Goal: Task Accomplishment & Management: Complete application form

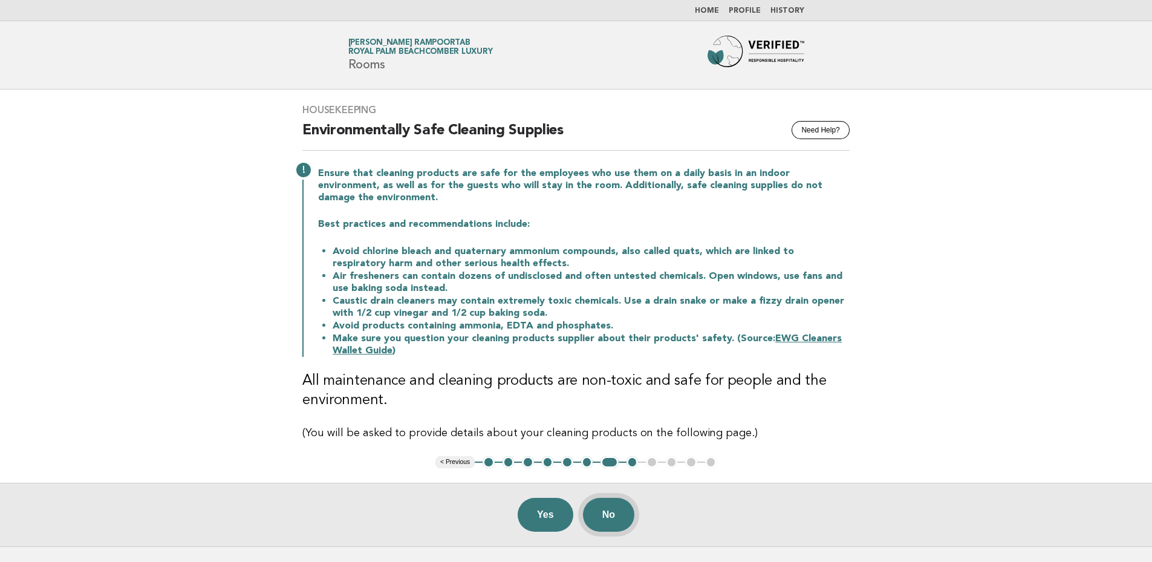
click at [610, 501] on button "No" at bounding box center [608, 515] width 51 height 34
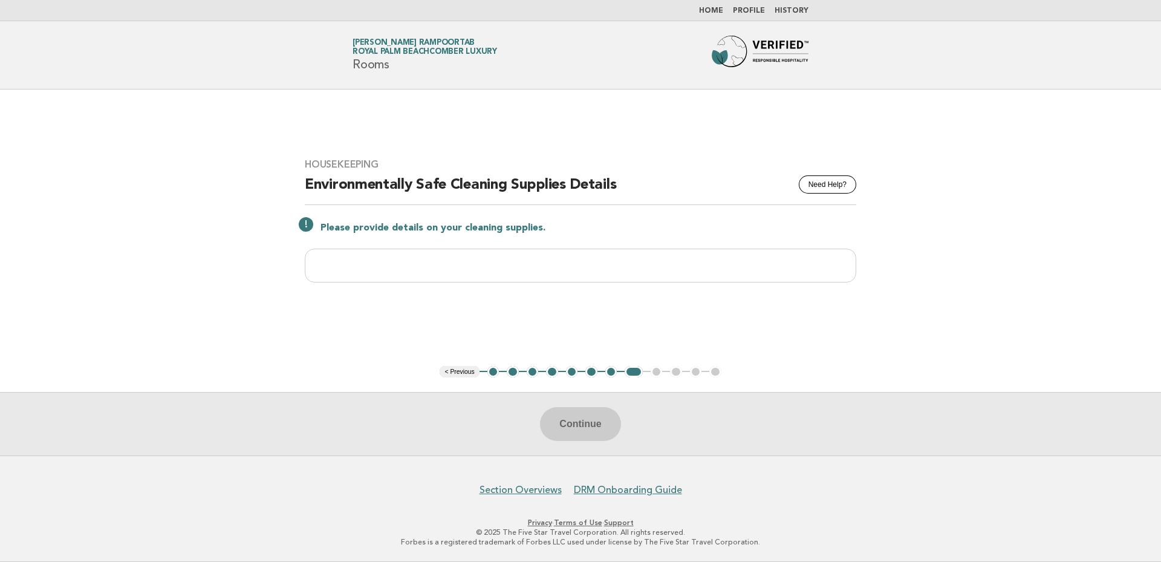
click at [589, 372] on button "6" at bounding box center [591, 372] width 12 height 12
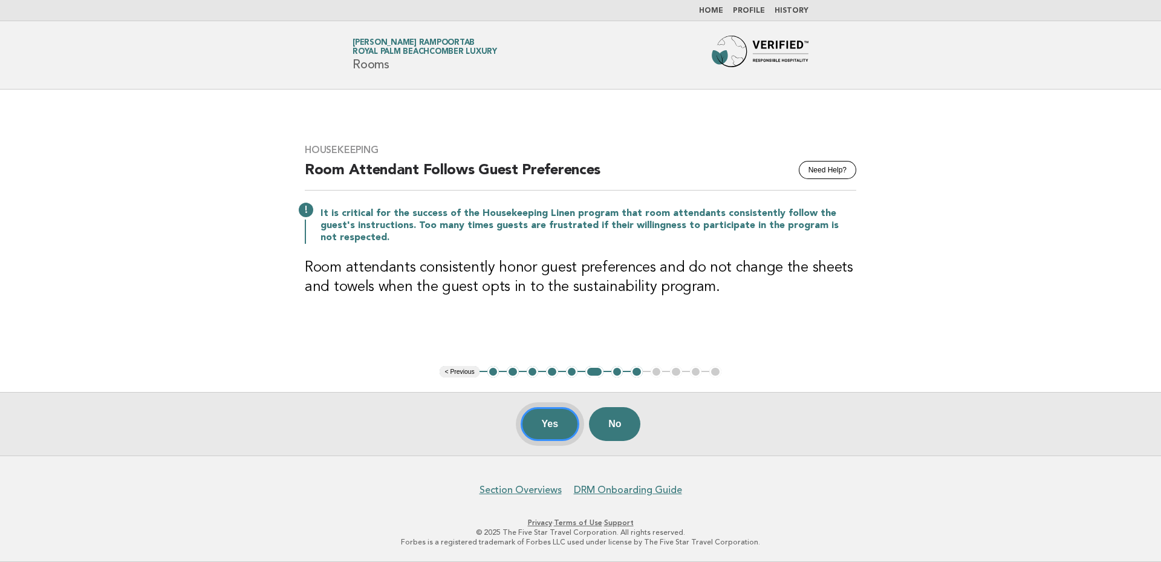
click at [543, 421] on button "Yes" at bounding box center [549, 424] width 59 height 34
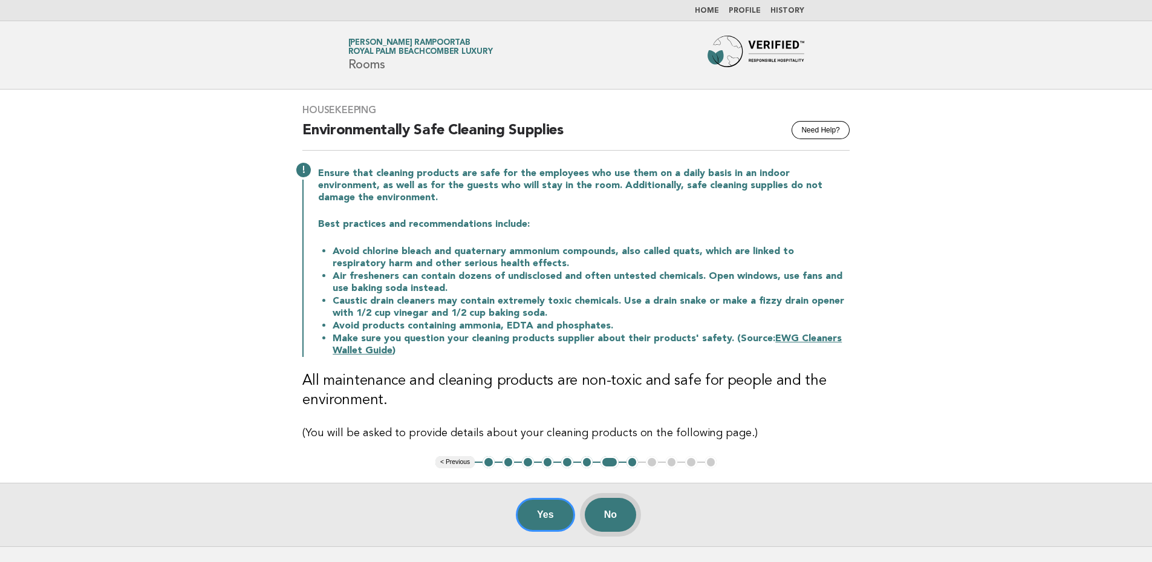
click at [623, 504] on button "No" at bounding box center [610, 515] width 51 height 34
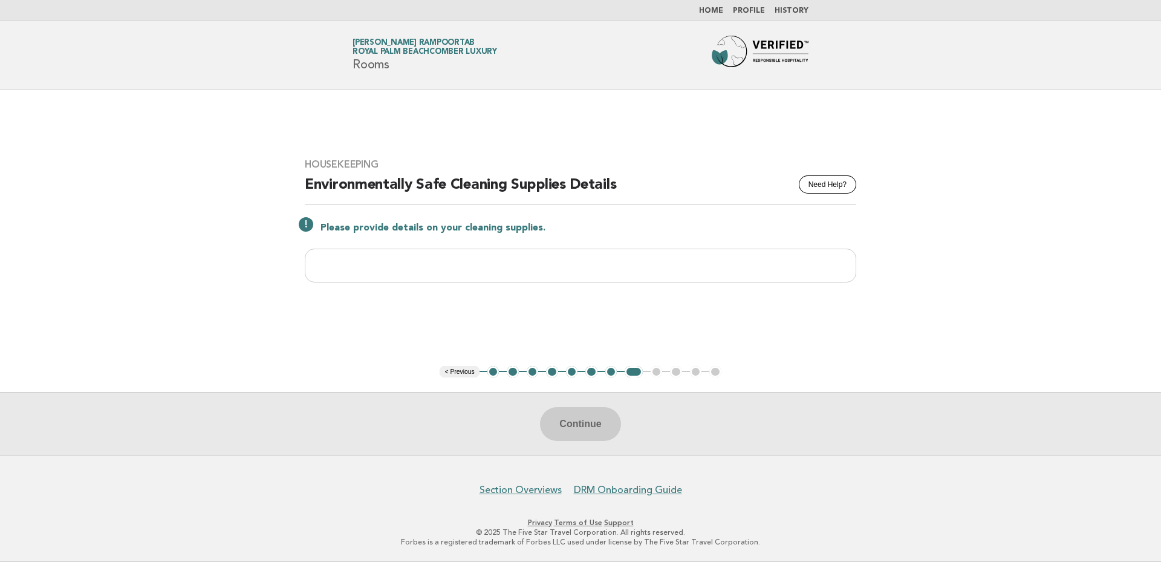
click at [711, 11] on link "Home" at bounding box center [711, 10] width 24 height 7
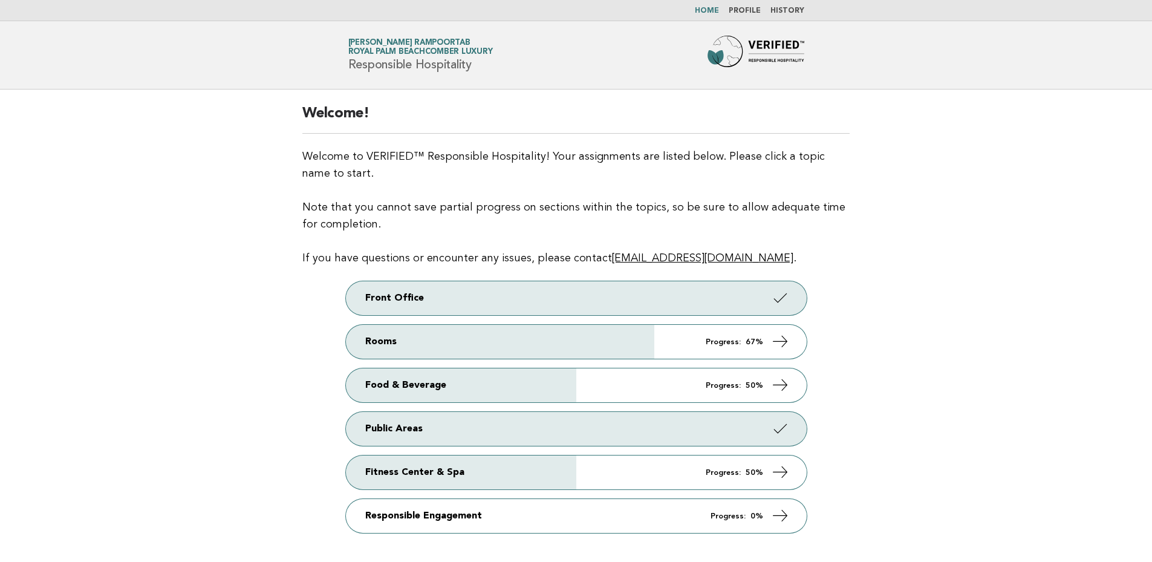
scroll to position [80, 0]
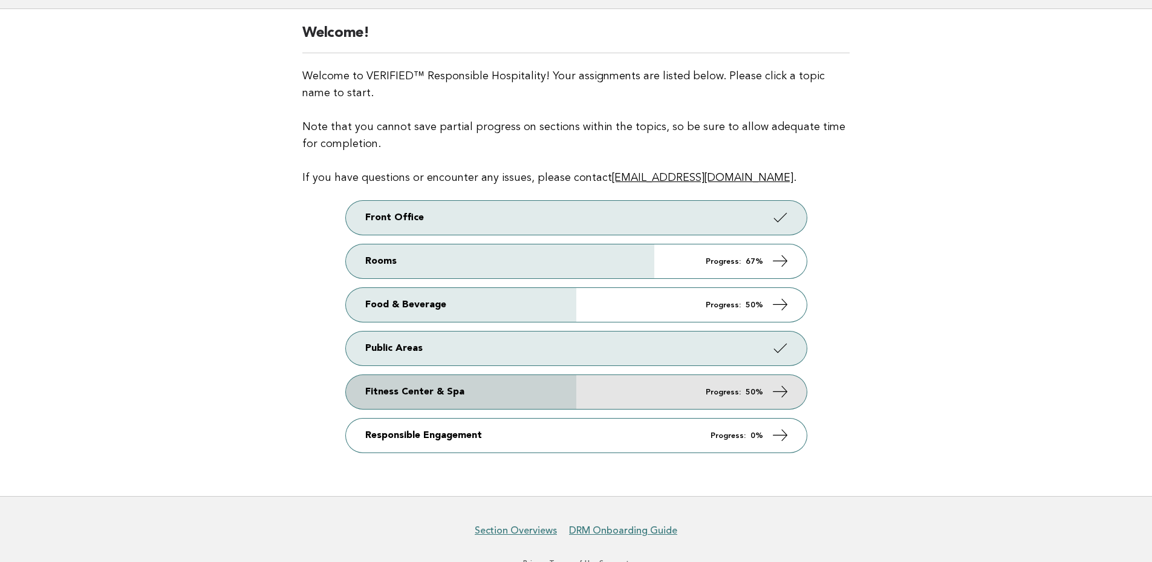
click at [788, 392] on icon at bounding box center [780, 392] width 18 height 18
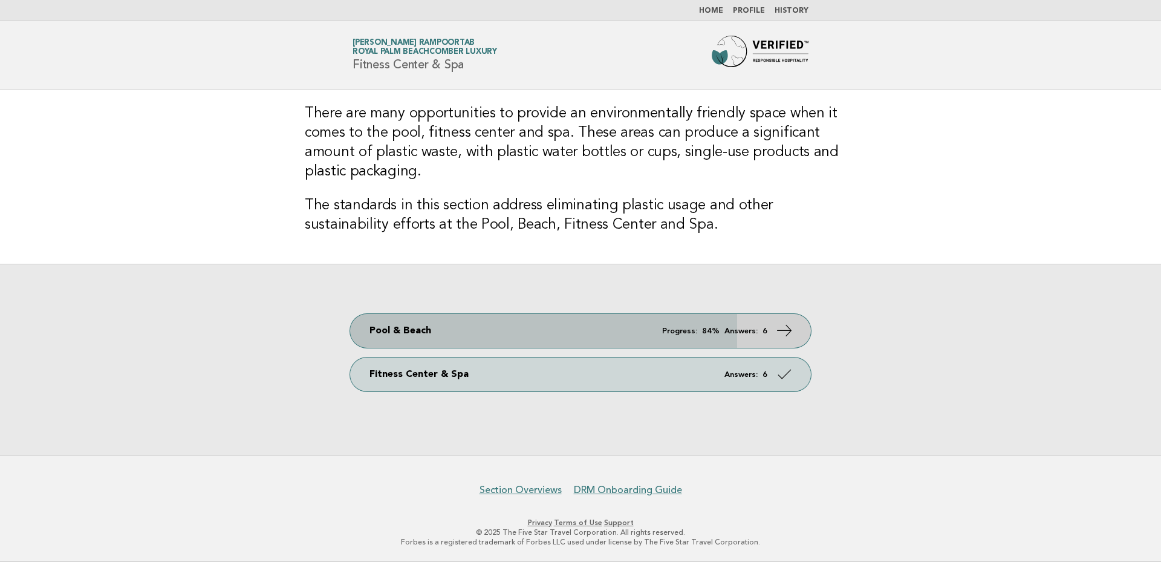
click at [785, 328] on icon at bounding box center [785, 331] width 18 height 18
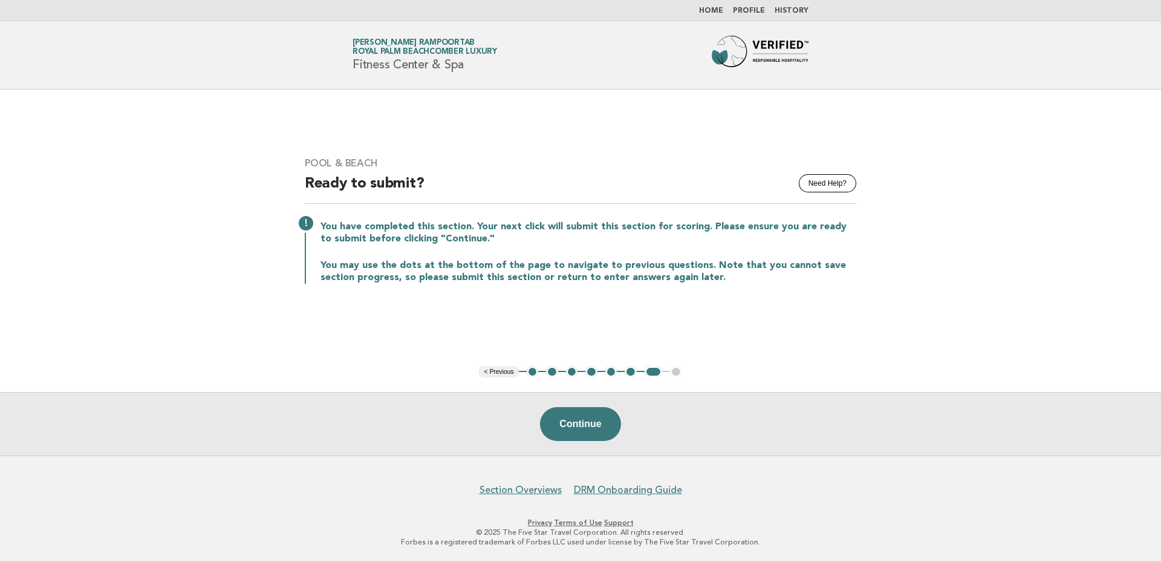
click at [533, 372] on button "1" at bounding box center [533, 372] width 12 height 12
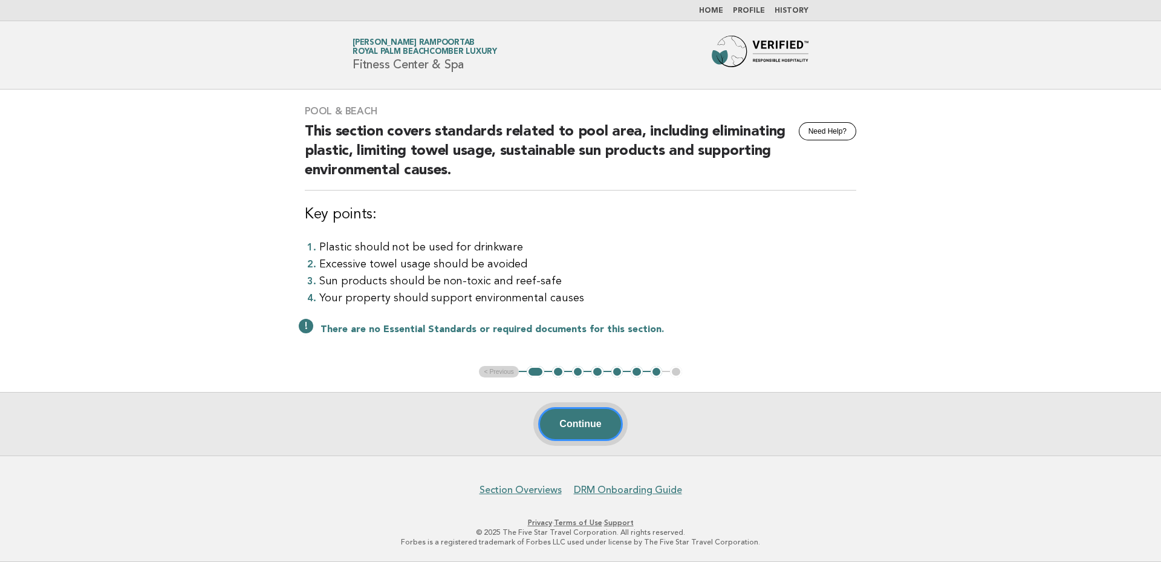
click at [566, 421] on button "Continue" at bounding box center [580, 424] width 84 height 34
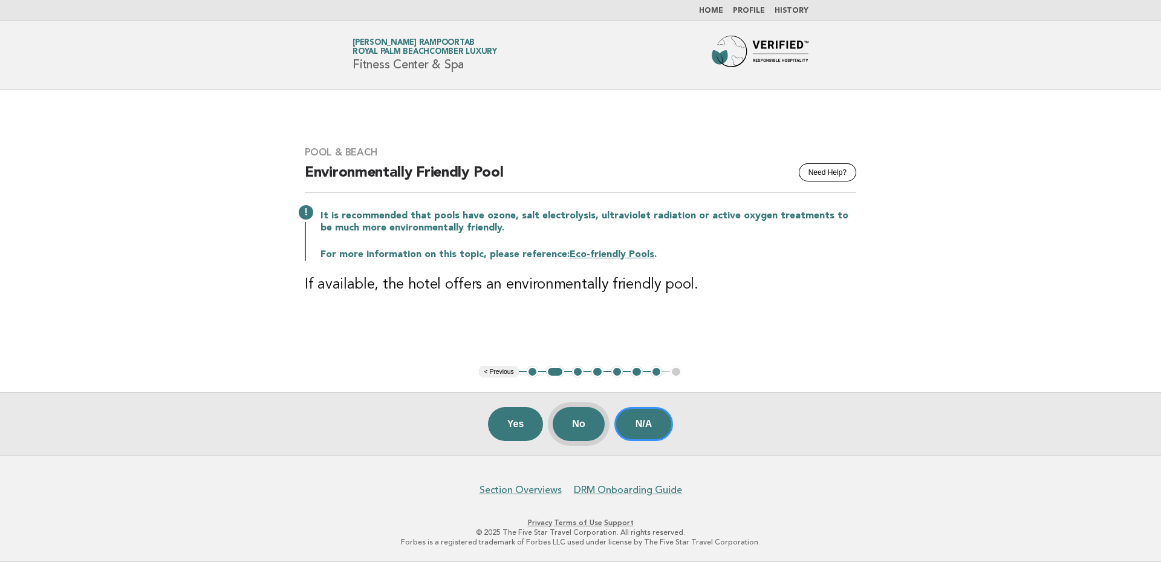
click at [589, 424] on button "No" at bounding box center [578, 424] width 51 height 34
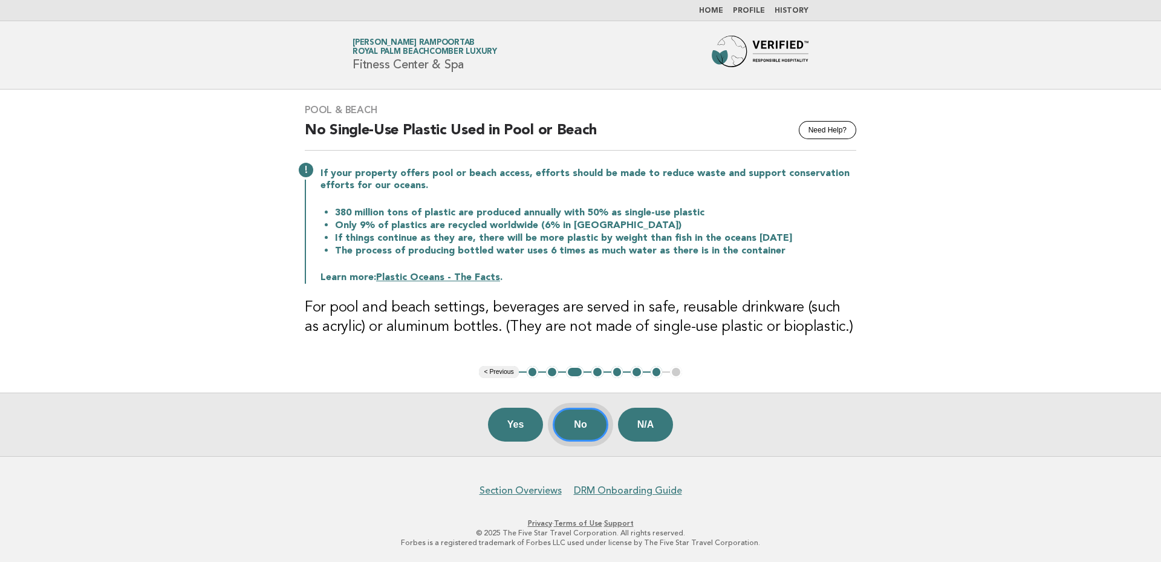
click at [568, 424] on button "No" at bounding box center [580, 424] width 55 height 34
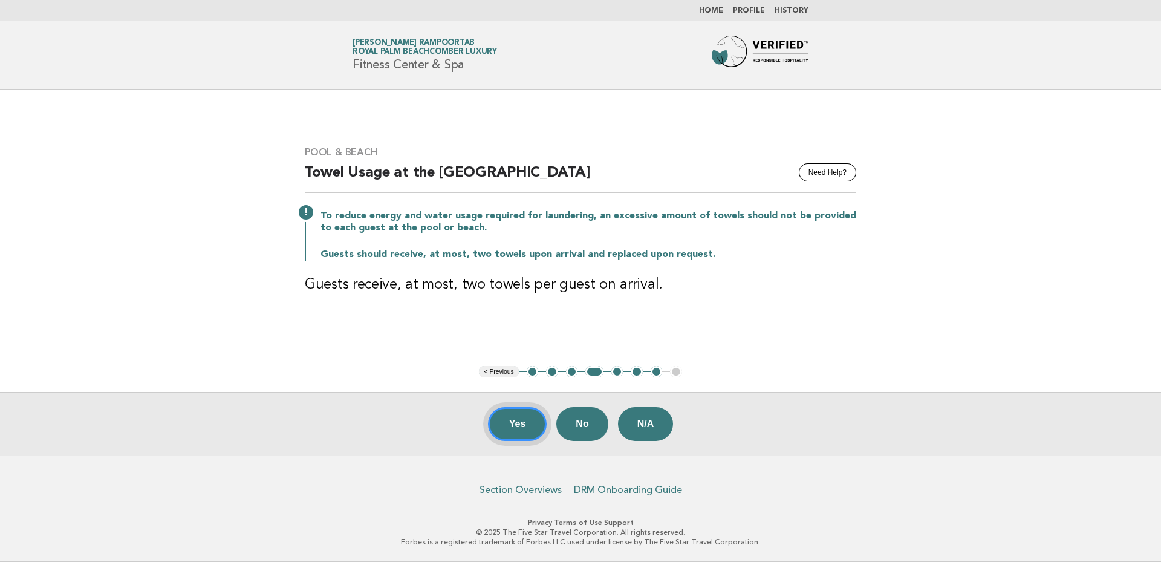
click at [517, 417] on button "Yes" at bounding box center [517, 424] width 59 height 34
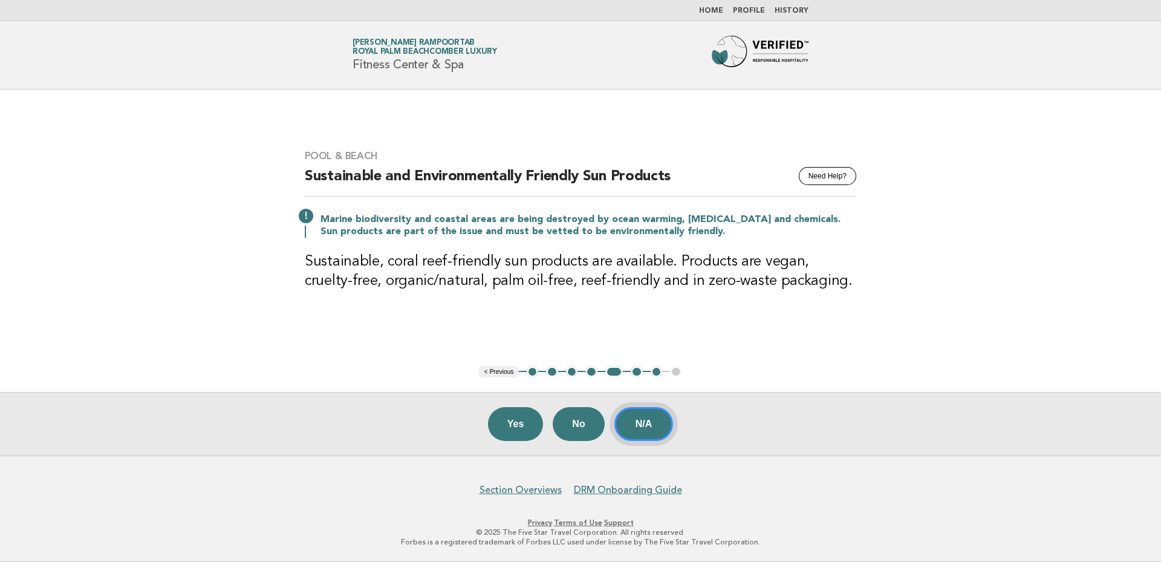
click at [652, 428] on button "N/A" at bounding box center [643, 424] width 59 height 34
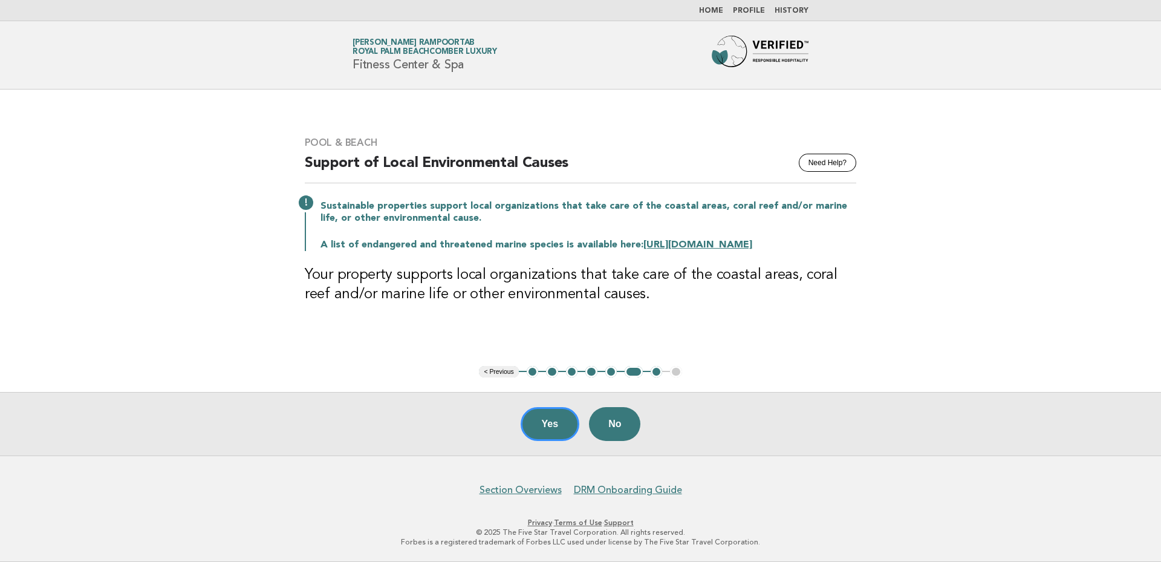
click at [536, 417] on button "Yes" at bounding box center [549, 424] width 59 height 34
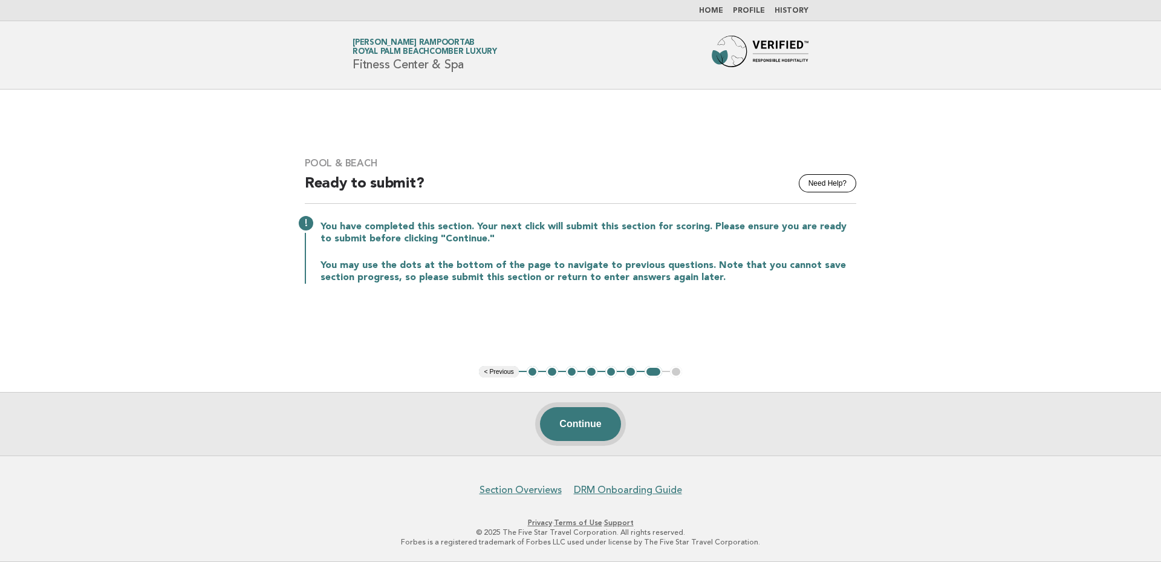
click at [593, 423] on button "Continue" at bounding box center [580, 424] width 80 height 34
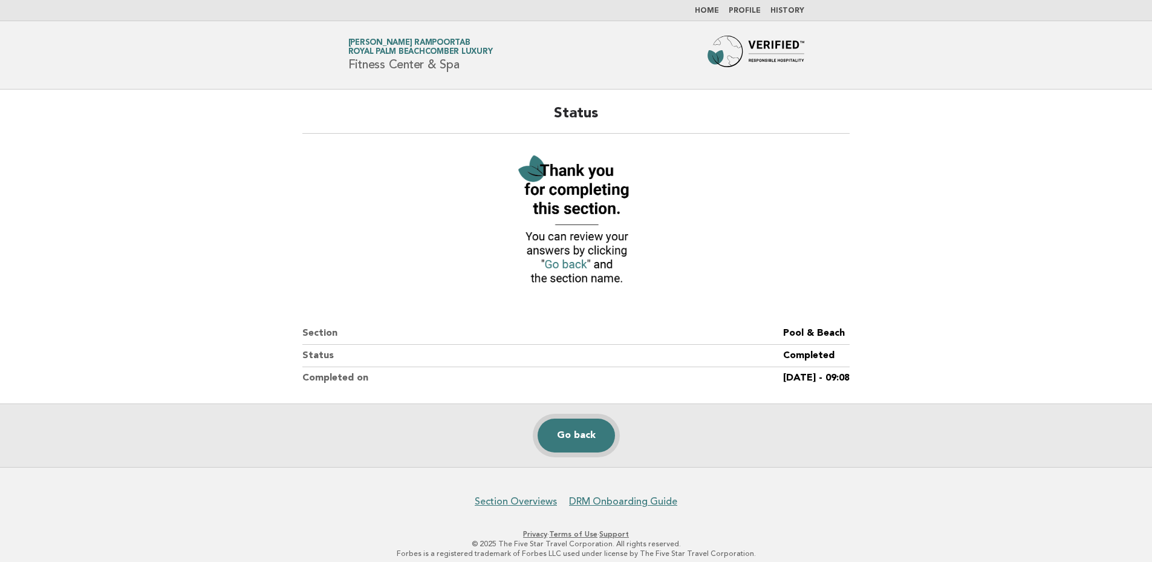
click at [602, 431] on link "Go back" at bounding box center [575, 435] width 77 height 34
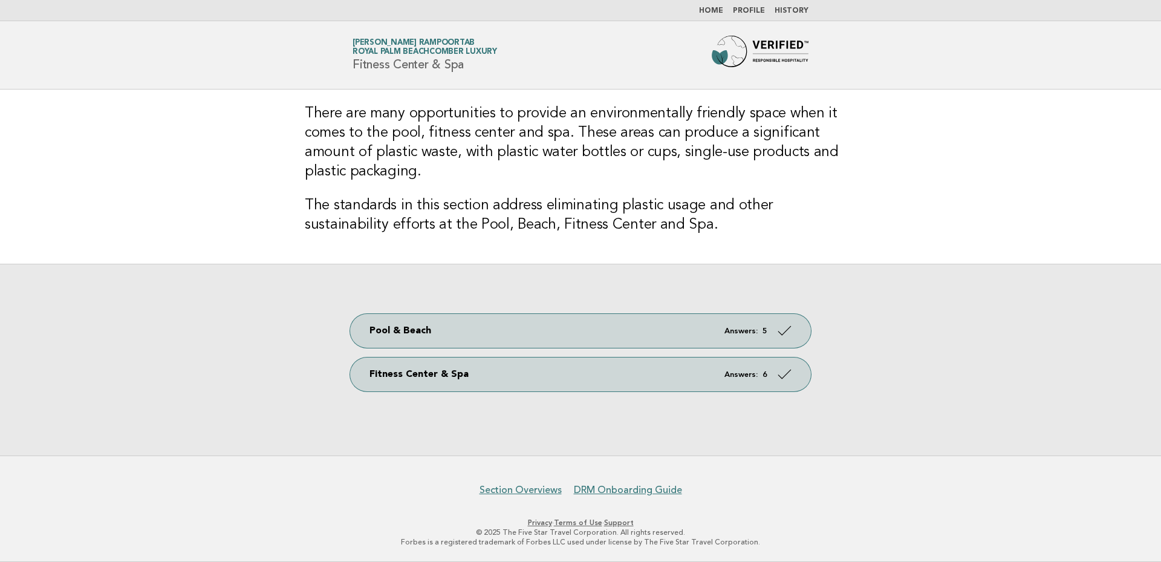
click at [716, 9] on link "Home" at bounding box center [711, 10] width 24 height 7
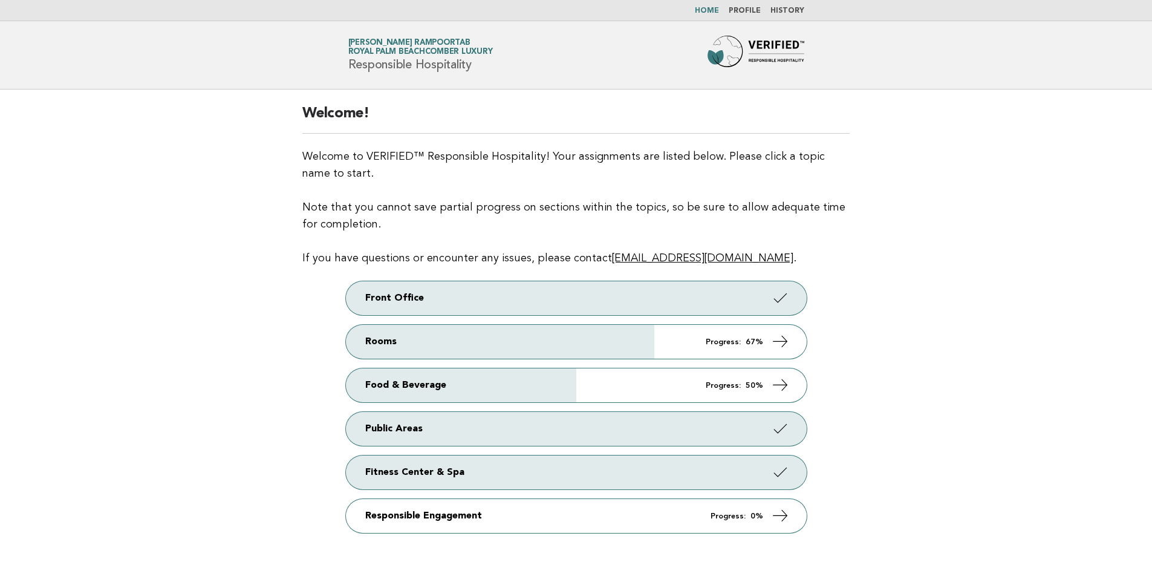
scroll to position [80, 0]
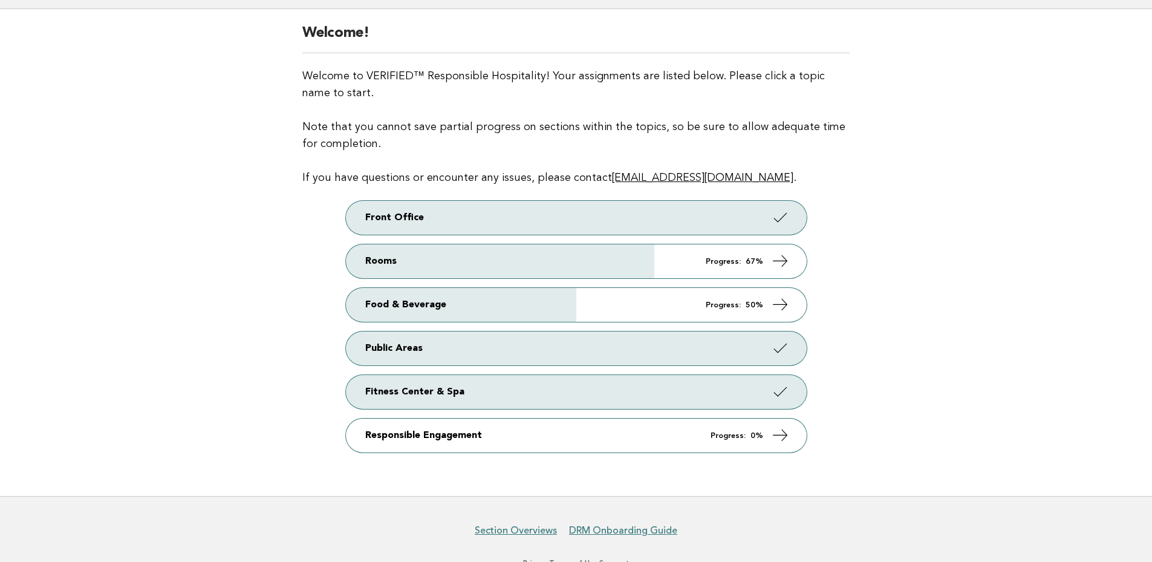
click at [1015, 331] on main "Welcome! Welcome to VERIFIED™ Responsible Hospitality! Your assignments are lis…" at bounding box center [576, 252] width 1152 height 487
